Goal: Book appointment/travel/reservation

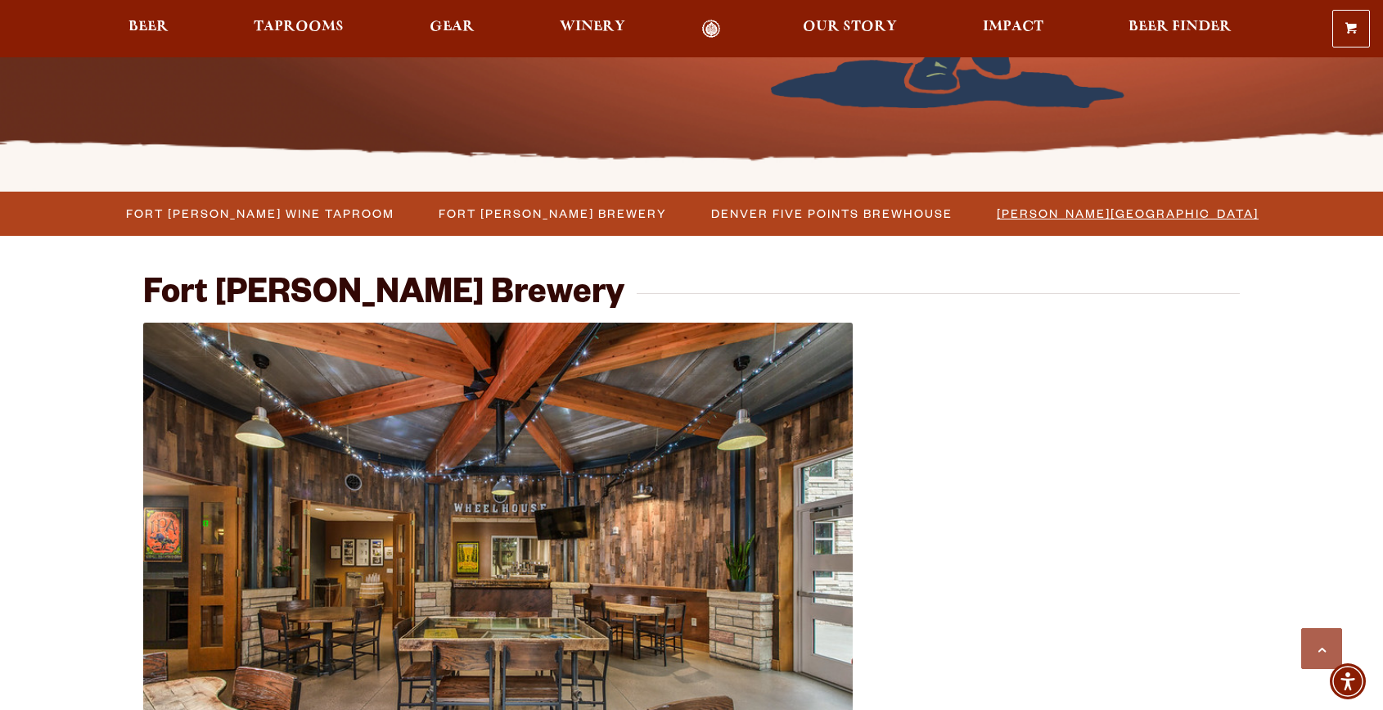
click at [1056, 211] on span "[PERSON_NAME][GEOGRAPHIC_DATA]" at bounding box center [1128, 213] width 262 height 24
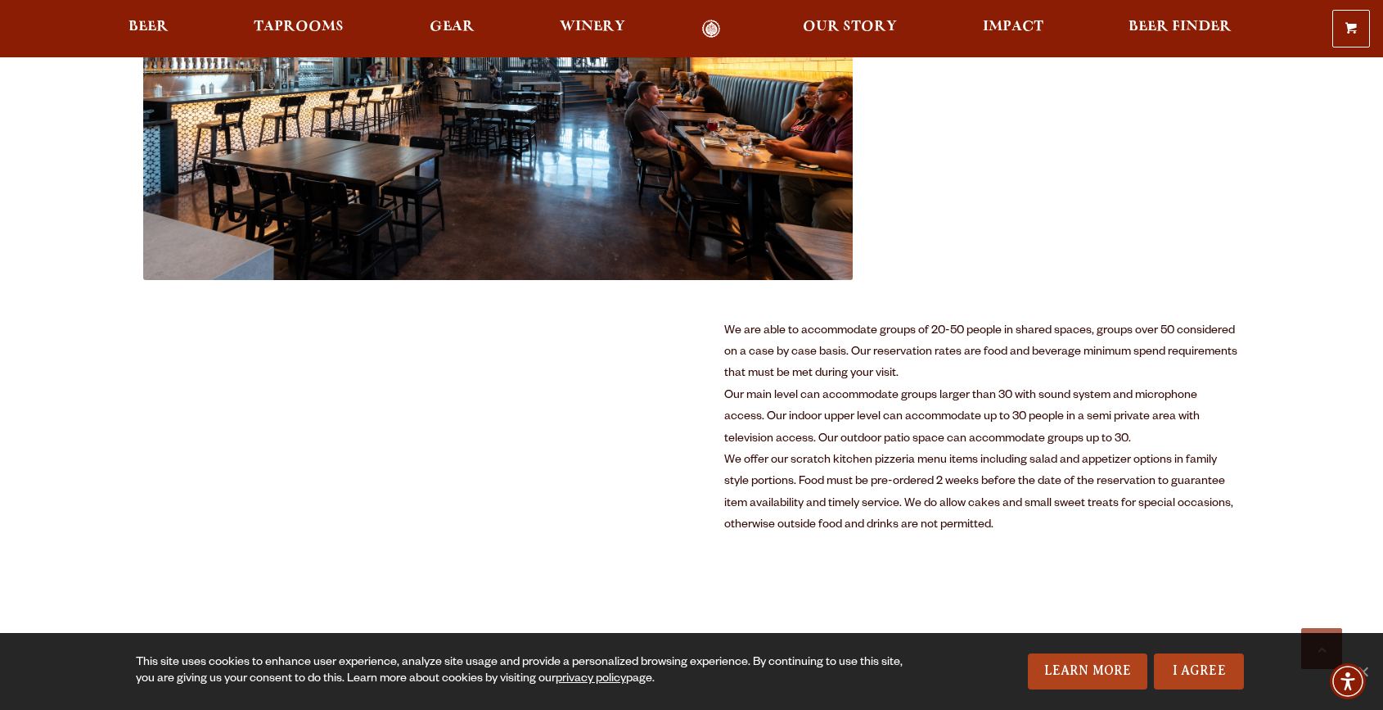
scroll to position [755, 0]
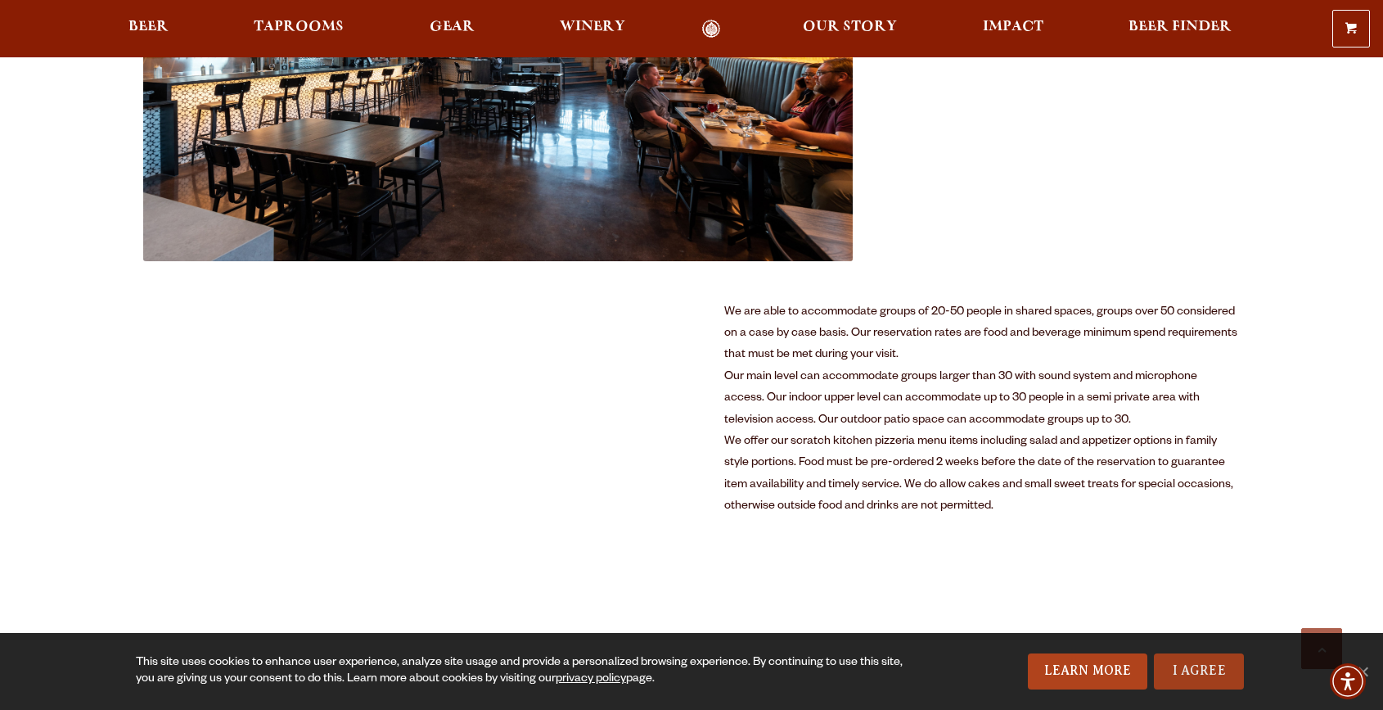
click at [1196, 678] on link "I Agree" at bounding box center [1199, 671] width 90 height 36
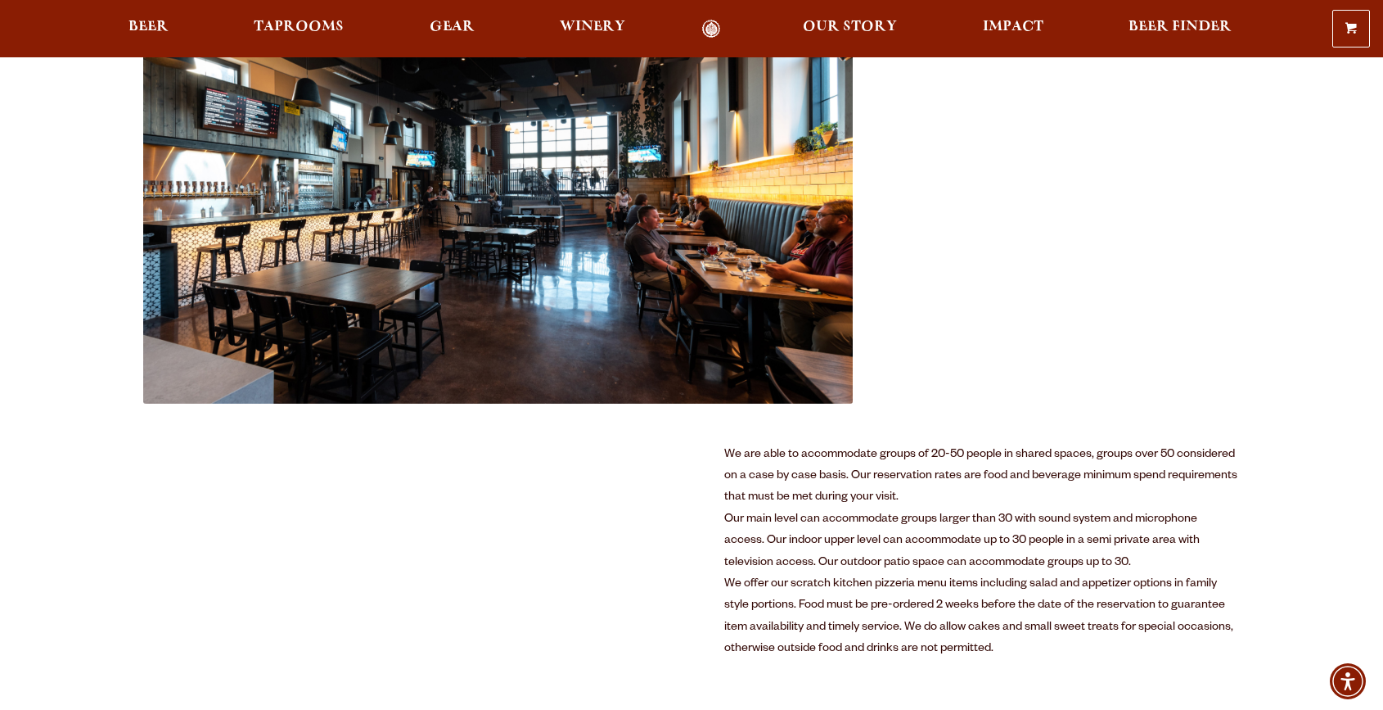
scroll to position [723, 0]
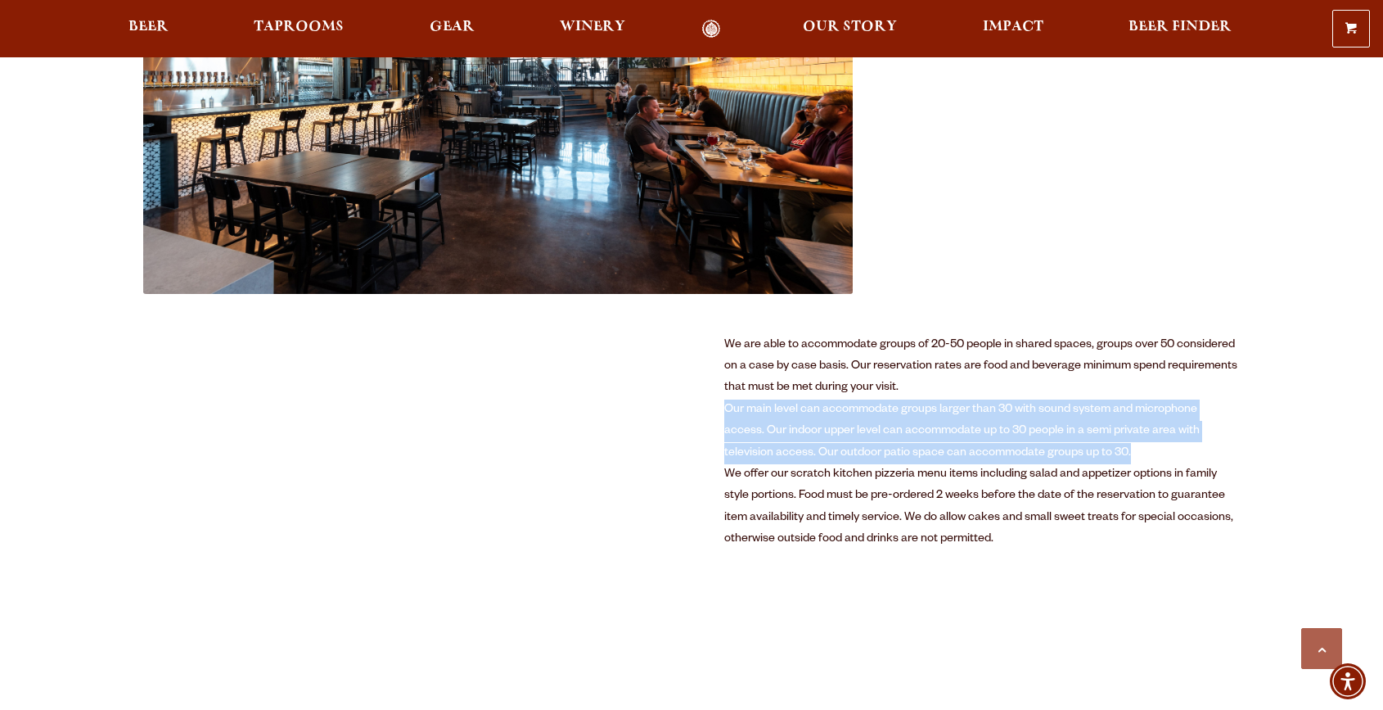
drag, startPoint x: 1121, startPoint y: 446, endPoint x: 1016, endPoint y: 393, distance: 117.5
click at [1016, 393] on div "We are able to accommodate groups of 20-50 people in shared spaces, groups over…" at bounding box center [982, 443] width 516 height 216
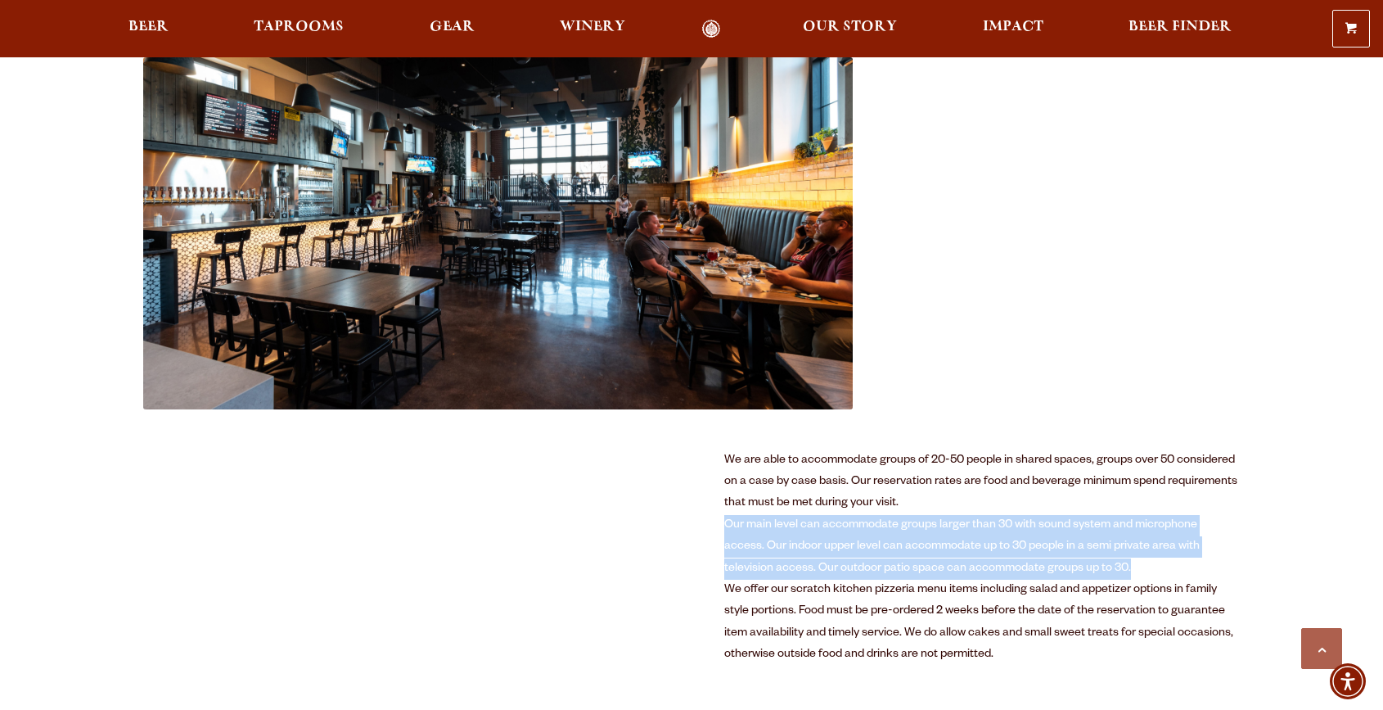
scroll to position [602, 0]
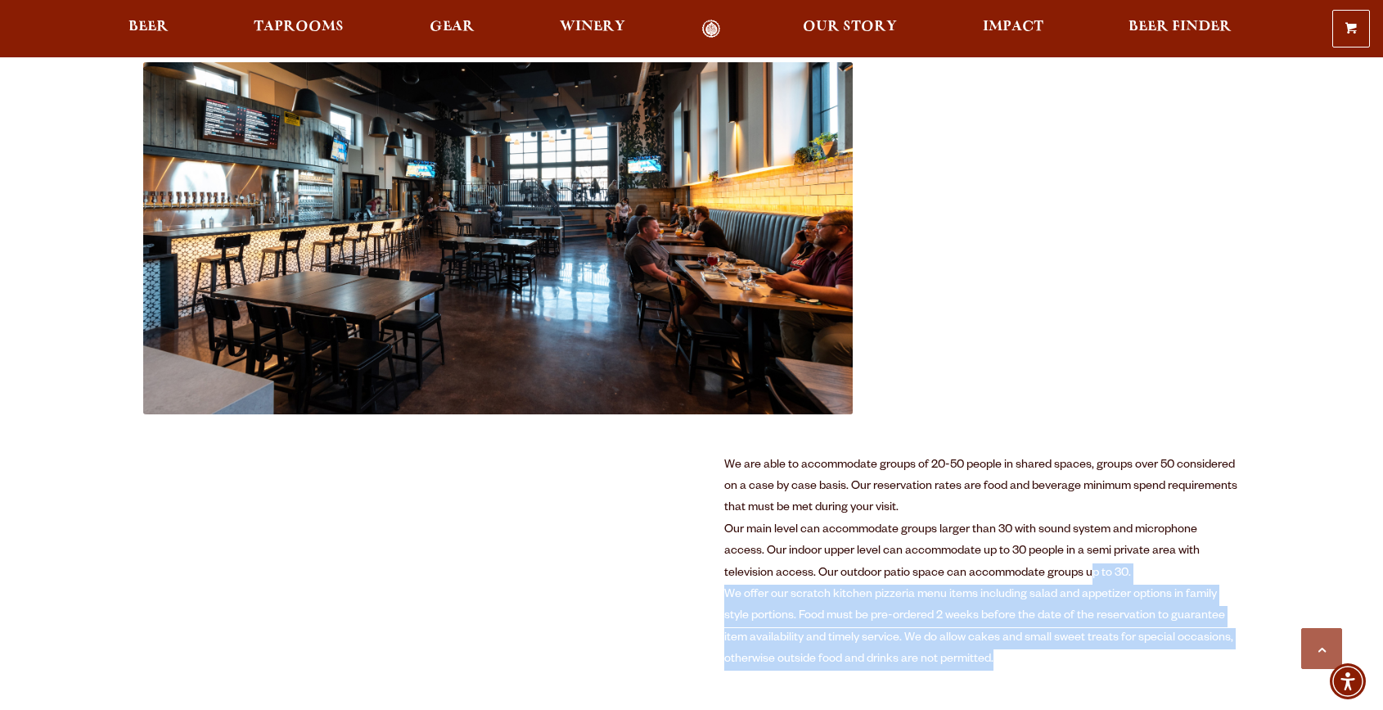
drag, startPoint x: 1060, startPoint y: 667, endPoint x: 1039, endPoint y: 576, distance: 93.1
click at [1039, 576] on div "We are able to accommodate groups of 20-50 people in shared spaces, groups over…" at bounding box center [982, 563] width 516 height 216
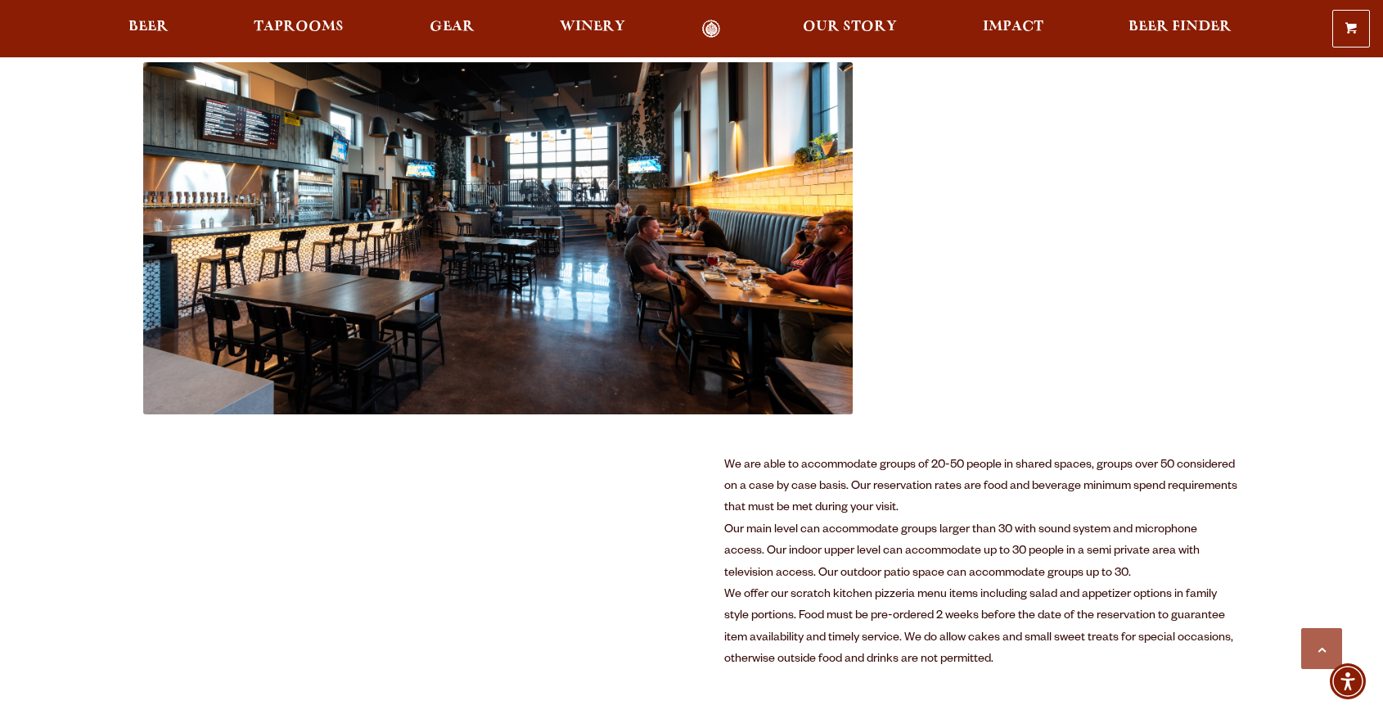
click at [977, 560] on div "Our main level can accommodate groups larger than 30 with sound system and micr…" at bounding box center [982, 552] width 516 height 65
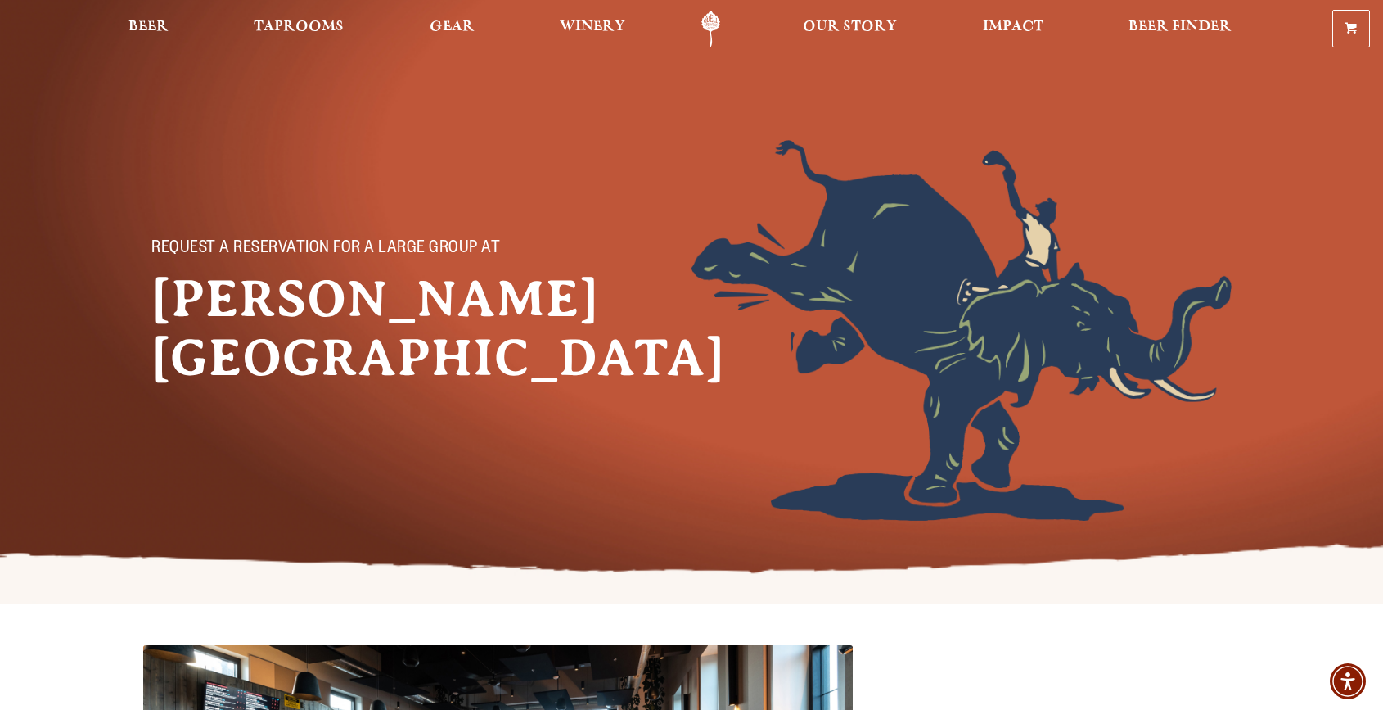
scroll to position [0, 0]
